Goal: Information Seeking & Learning: Learn about a topic

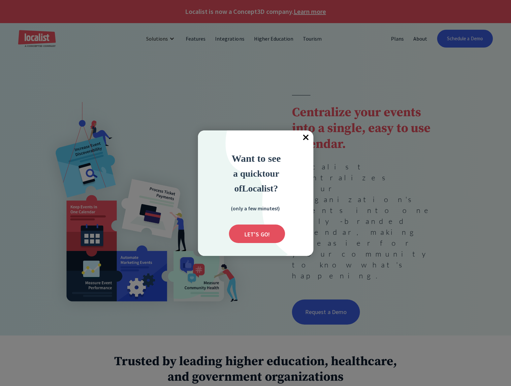
click at [304, 138] on span "×" at bounding box center [306, 137] width 15 height 15
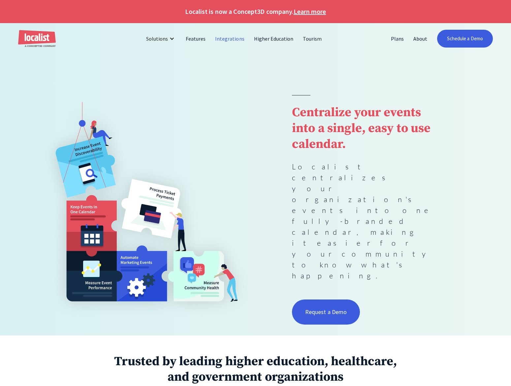
click at [231, 39] on link "Integrations" at bounding box center [230, 39] width 39 height 16
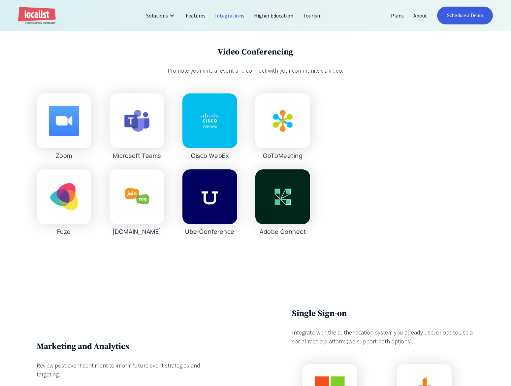
scroll to position [606, 0]
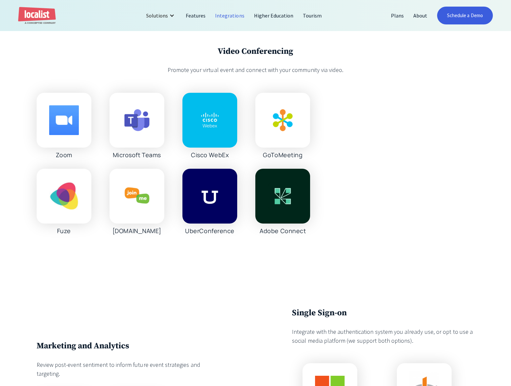
click at [130, 126] on img at bounding box center [137, 120] width 30 height 30
click at [135, 159] on div "Zoom Microsoft Teams Cisco WebEx GoToMeeting Fuze [DOMAIN_NAME] UberConference …" at bounding box center [174, 164] width 274 height 142
click at [139, 131] on img at bounding box center [137, 120] width 30 height 30
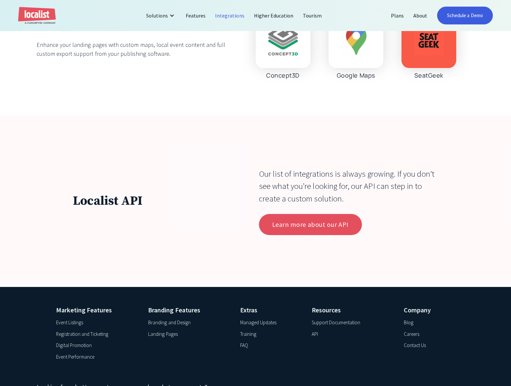
scroll to position [2038, 0]
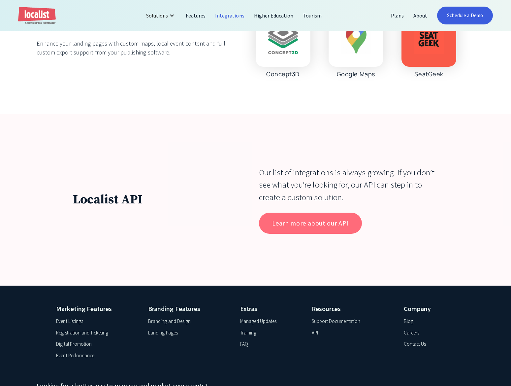
click at [319, 220] on link "Learn more about our API" at bounding box center [310, 223] width 103 height 21
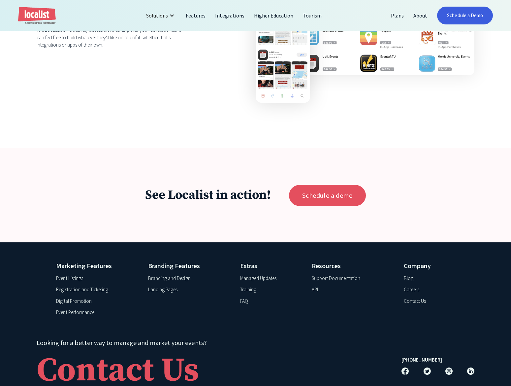
scroll to position [933, 0]
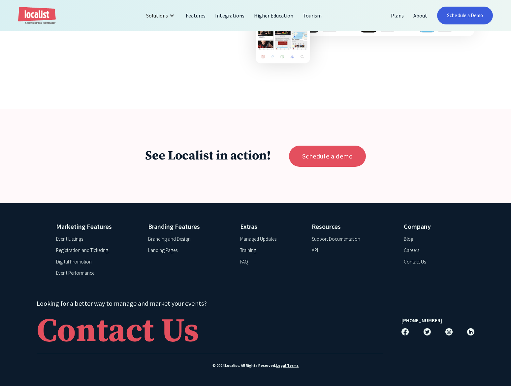
click at [167, 249] on div "Landing Pages" at bounding box center [162, 251] width 29 height 8
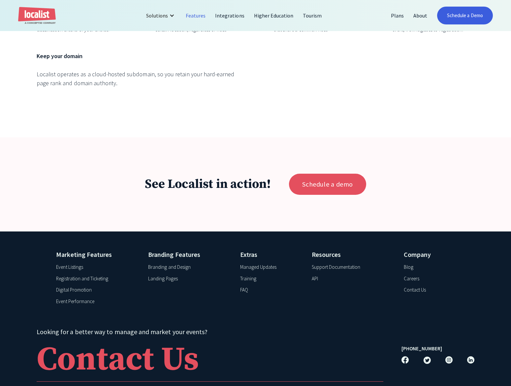
scroll to position [2526, 0]
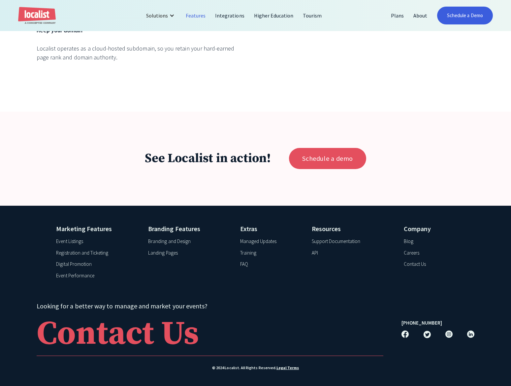
click at [70, 238] on div "Event Listings" at bounding box center [69, 242] width 27 height 8
